Goal: Navigation & Orientation: Find specific page/section

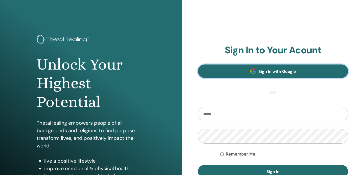
click at [238, 73] on link "Sign In with Google" at bounding box center [273, 70] width 150 height 13
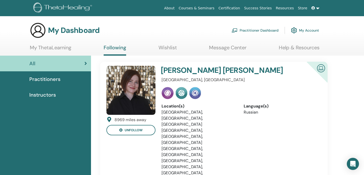
click at [62, 79] on div "Practitioners" at bounding box center [45, 79] width 83 height 8
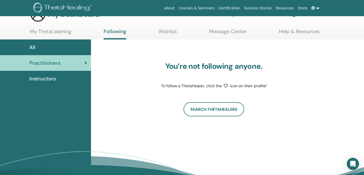
scroll to position [17, 0]
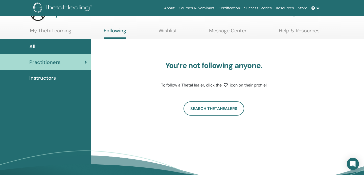
click at [59, 78] on div "Instructors" at bounding box center [45, 78] width 83 height 8
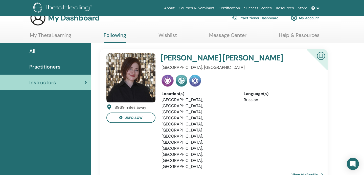
scroll to position [14, 0]
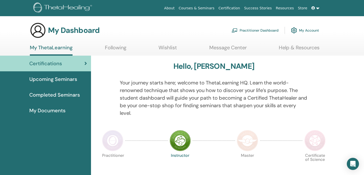
click at [51, 82] on span "Upcoming Seminars" at bounding box center [53, 79] width 48 height 8
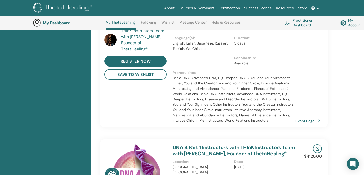
scroll to position [198, 0]
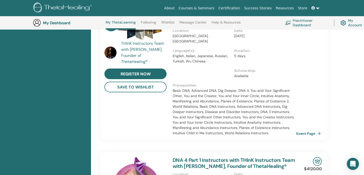
click at [314, 130] on link "Event Page" at bounding box center [309, 134] width 27 height 8
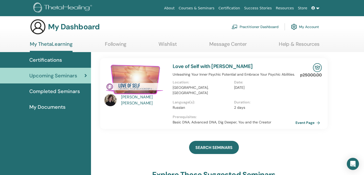
scroll to position [0, 0]
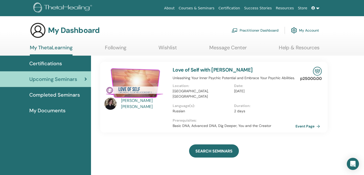
click at [69, 96] on span "Completed Seminars" at bounding box center [54, 95] width 51 height 8
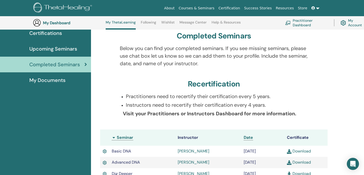
scroll to position [39, 0]
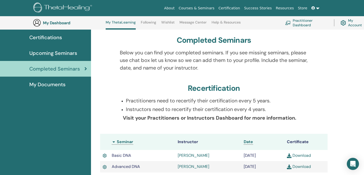
click at [59, 86] on span "My Documents" at bounding box center [47, 85] width 36 height 8
